Goal: Information Seeking & Learning: Find contact information

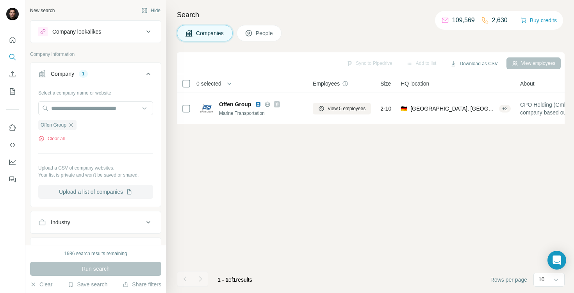
scroll to position [0, 101]
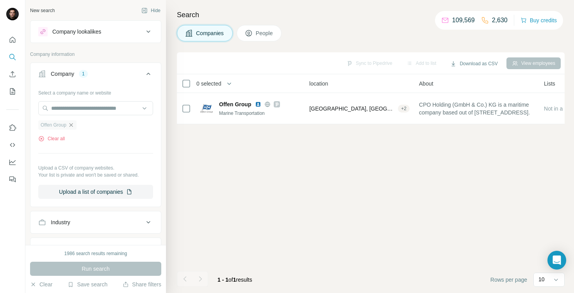
click at [71, 124] on icon "button" at bounding box center [71, 125] width 4 height 4
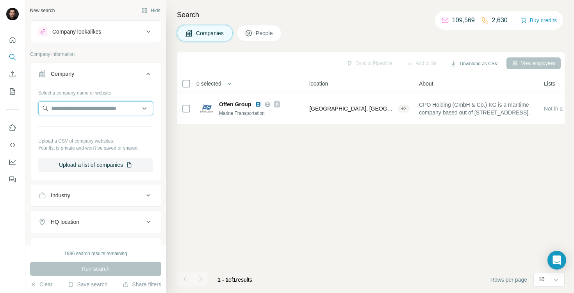
click at [68, 104] on input "text" at bounding box center [95, 108] width 115 height 14
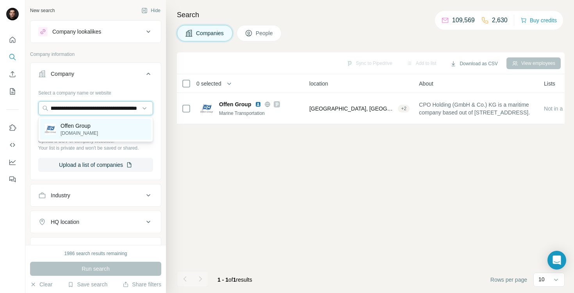
type input "**********"
click at [78, 130] on p "[DOMAIN_NAME]" at bounding box center [79, 133] width 37 height 7
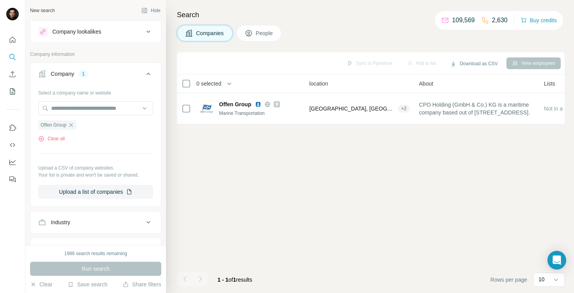
click at [94, 265] on div "Run search" at bounding box center [95, 269] width 131 height 14
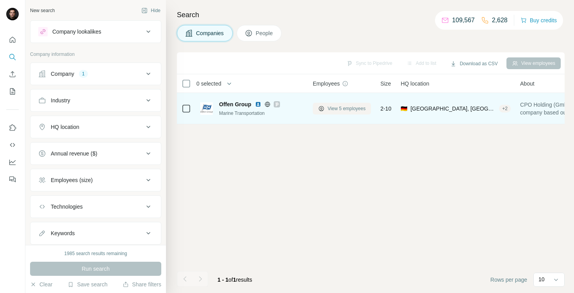
click at [338, 111] on span "View 5 employees" at bounding box center [347, 108] width 38 height 7
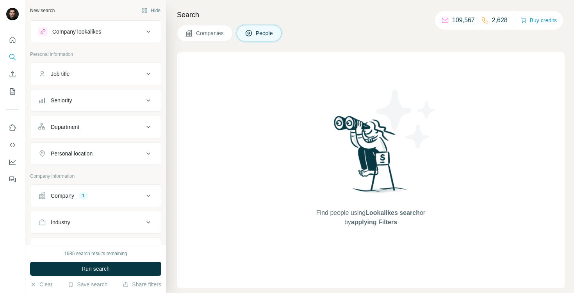
click at [194, 26] on button "Companies" at bounding box center [205, 33] width 56 height 16
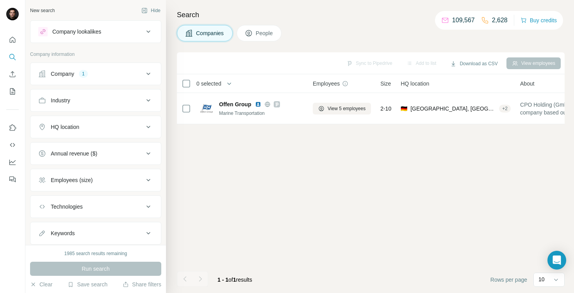
click at [125, 79] on button "Company 1" at bounding box center [95, 73] width 130 height 19
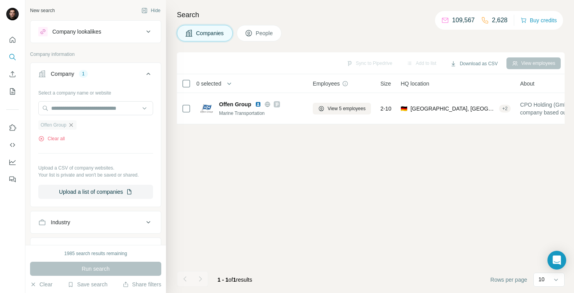
click at [73, 125] on icon "button" at bounding box center [71, 125] width 6 height 6
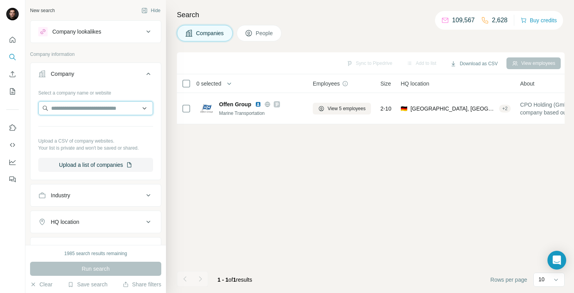
click at [73, 112] on input "text" at bounding box center [95, 108] width 115 height 14
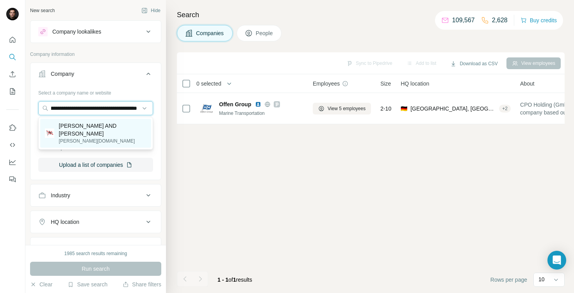
type input "**********"
click at [99, 127] on p "Leonhardt AND Blumberg" at bounding box center [102, 130] width 87 height 16
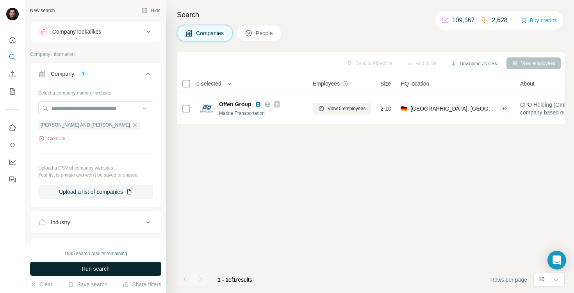
click at [92, 268] on span "Run search" at bounding box center [96, 269] width 28 height 8
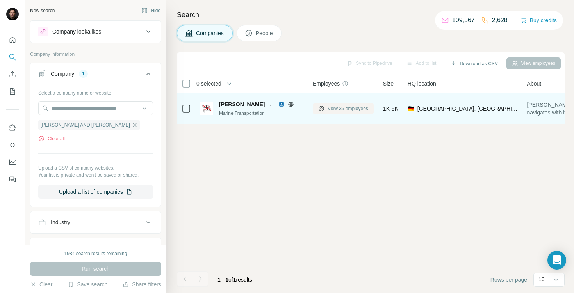
click at [334, 107] on span "View 36 employees" at bounding box center [348, 108] width 41 height 7
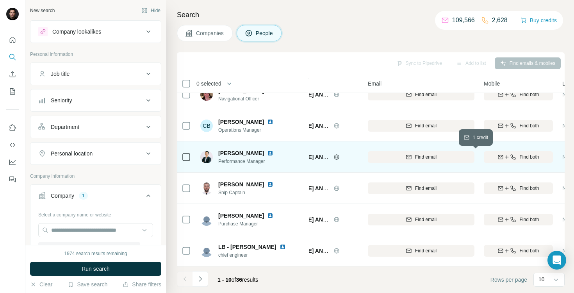
scroll to position [139, 112]
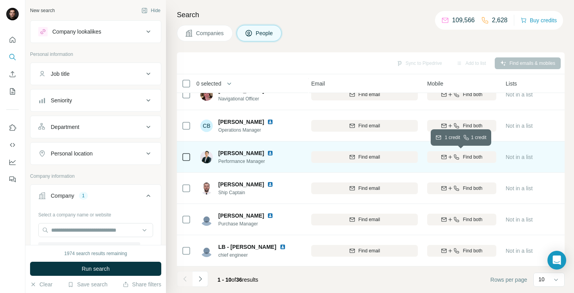
click at [469, 158] on span "Find both" at bounding box center [473, 156] width 20 height 7
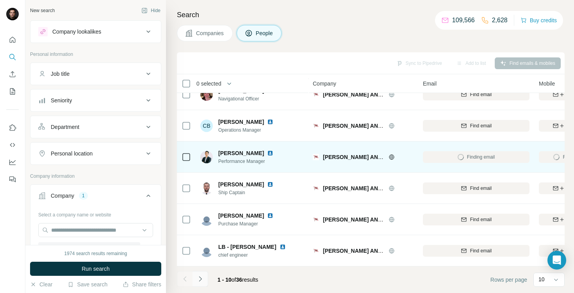
click at [200, 279] on icon "Navigate to next page" at bounding box center [200, 279] width 8 height 8
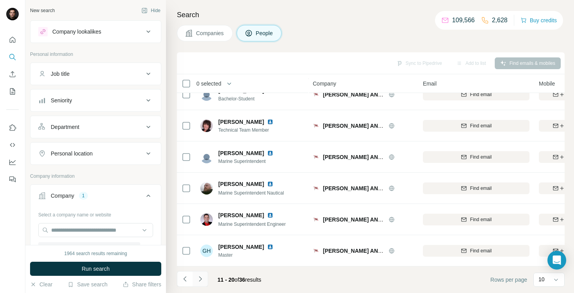
click at [202, 277] on icon "Navigate to next page" at bounding box center [200, 279] width 8 height 8
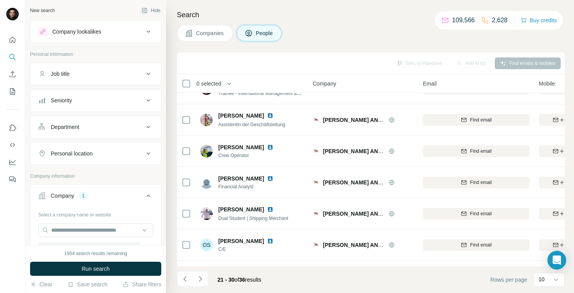
scroll to position [0, 0]
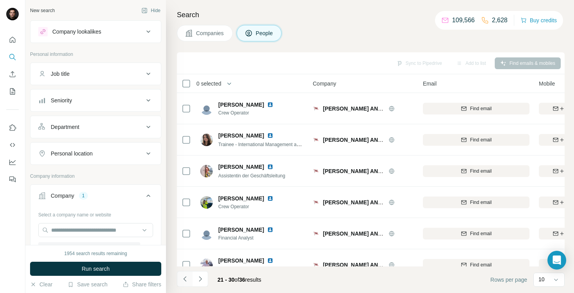
click at [185, 281] on icon "Navigate to previous page" at bounding box center [185, 279] width 8 height 8
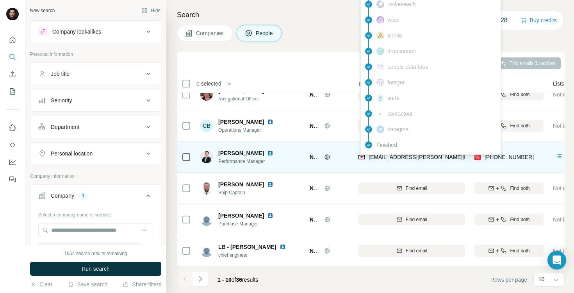
scroll to position [139, 61]
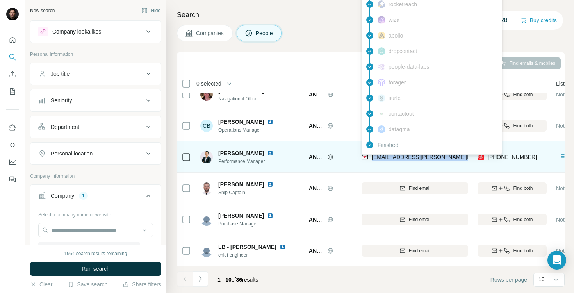
drag, startPoint x: 461, startPoint y: 157, endPoint x: 370, endPoint y: 157, distance: 90.2
click at [370, 157] on div "d.putra@leonhardt-blumberg.com" at bounding box center [414, 156] width 107 height 21
copy span "d.putra@leonhardt-blumberg.com"
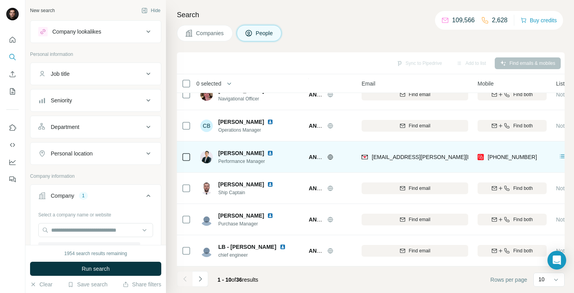
click at [349, 164] on div "Leonhardt AND Blumberg" at bounding box center [301, 156] width 101 height 21
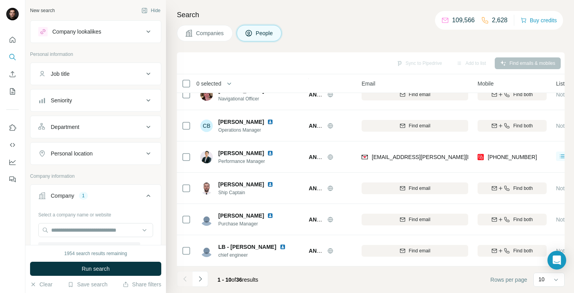
click at [195, 33] on button "Companies" at bounding box center [205, 33] width 56 height 16
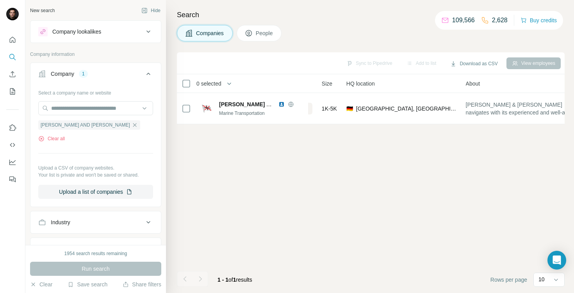
scroll to position [0, 61]
click at [132, 123] on icon "button" at bounding box center [135, 125] width 6 height 6
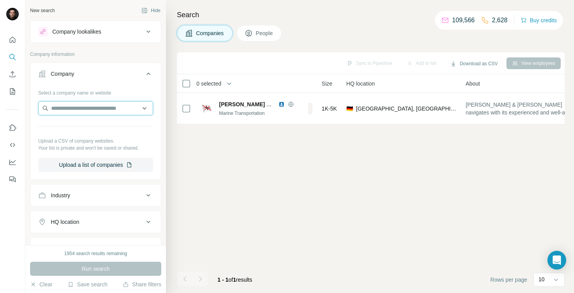
click at [94, 109] on input "text" at bounding box center [95, 108] width 115 height 14
paste input "**********"
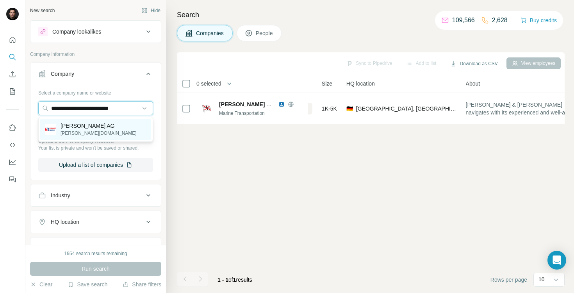
type input "**********"
click at [91, 129] on p "Ernst Russ AG" at bounding box center [99, 126] width 76 height 8
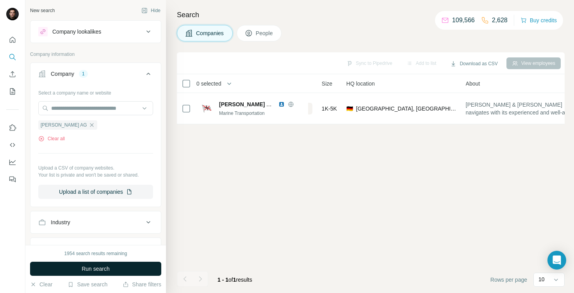
click at [82, 267] on span "Run search" at bounding box center [96, 269] width 28 height 8
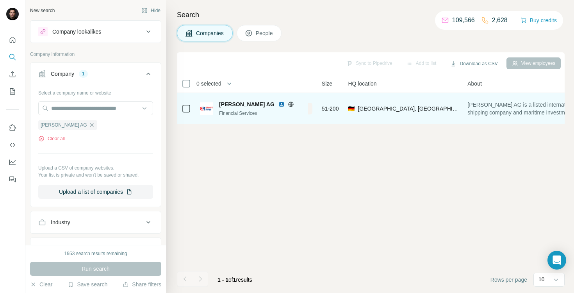
click at [311, 108] on button "View 13 employees" at bounding box center [281, 109] width 61 height 12
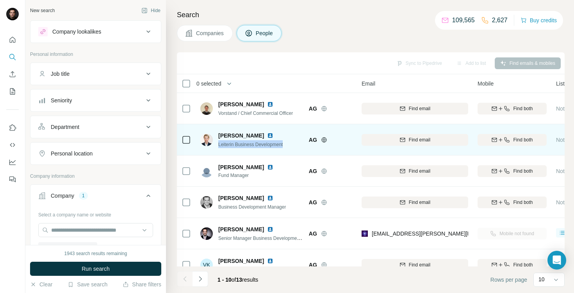
drag, startPoint x: 218, startPoint y: 143, endPoint x: 302, endPoint y: 144, distance: 83.9
click at [302, 144] on div "Anika Hillmer Leiterin Business Development" at bounding box center [252, 139] width 104 height 21
copy span "Leiterin Business Development"
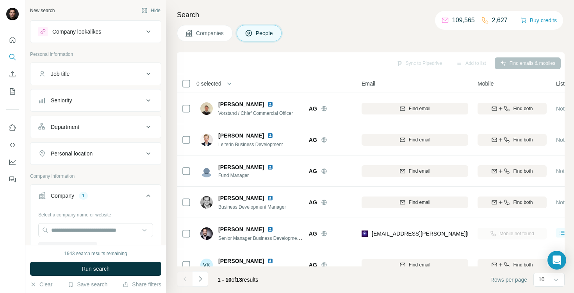
click at [334, 49] on div "Search Companies People Sync to Pipedrive Add to list Find emails & mobiles 0 s…" at bounding box center [370, 146] width 408 height 293
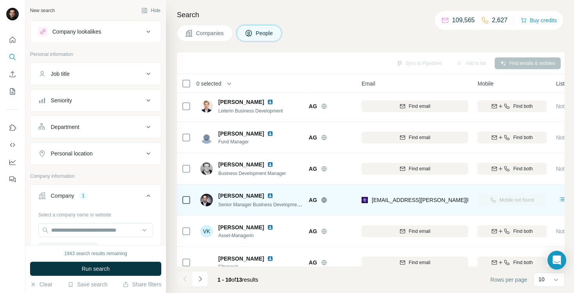
scroll to position [42, 61]
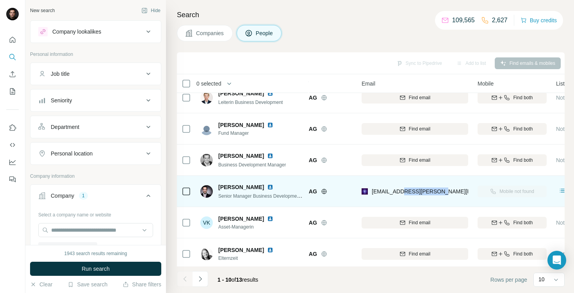
drag, startPoint x: 398, startPoint y: 192, endPoint x: 443, endPoint y: 192, distance: 44.5
click at [443, 192] on div "jan.nietz@ernst-russ.de" at bounding box center [414, 190] width 107 height 21
copy span "ernst-russ.de"
click at [269, 185] on img at bounding box center [270, 187] width 6 height 6
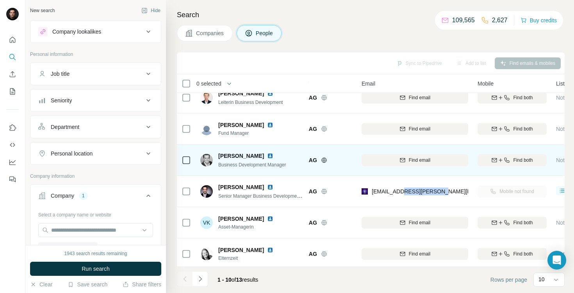
scroll to position [0, 61]
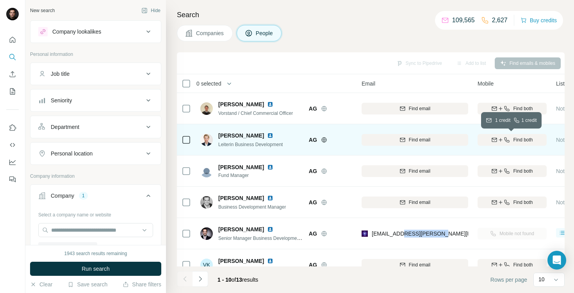
click at [510, 139] on div "Find both" at bounding box center [511, 139] width 69 height 7
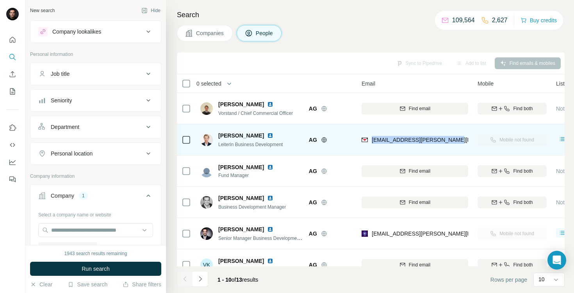
drag, startPoint x: 372, startPoint y: 139, endPoint x: 445, endPoint y: 140, distance: 72.6
click at [445, 140] on div "anika.hillmer@ernst-russ.de" at bounding box center [414, 139] width 107 height 21
copy span "anika.hillmer@ernst-russ.de"
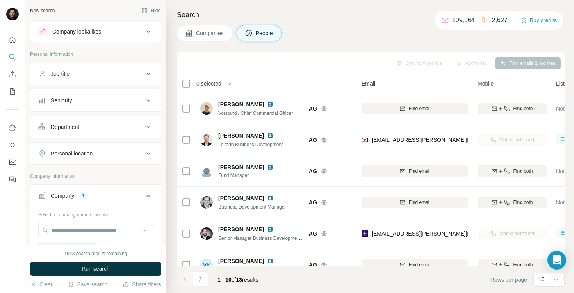
click at [338, 59] on div "Sync to Pipedrive Add to list Find emails & mobiles" at bounding box center [371, 63] width 380 height 14
